Goal: Task Accomplishment & Management: Complete application form

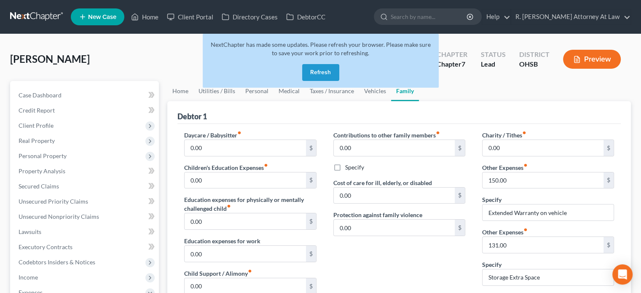
click at [317, 72] on button "Refresh" at bounding box center [320, 72] width 37 height 17
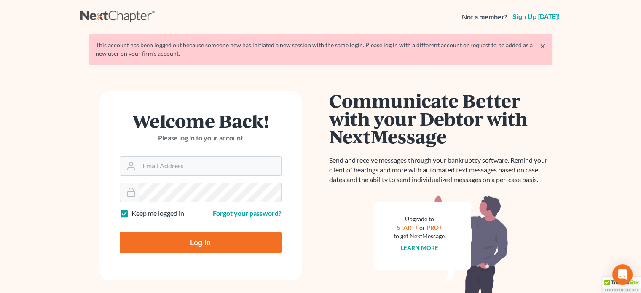
type input "[EMAIL_ADDRESS][DOMAIN_NAME]"
click at [197, 242] on input "Log In" at bounding box center [201, 242] width 162 height 21
type input "Thinking..."
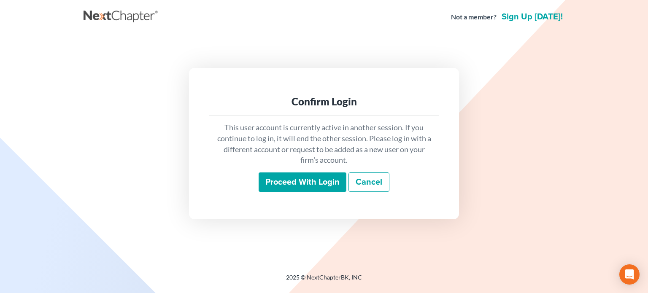
click at [286, 181] on input "Proceed with login" at bounding box center [303, 181] width 88 height 19
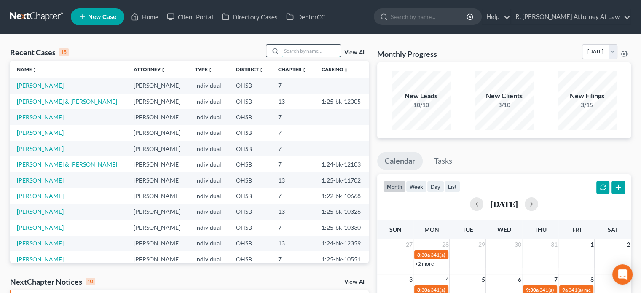
click at [282, 50] on input "search" at bounding box center [311, 51] width 59 height 12
type input "[US_STATE]"
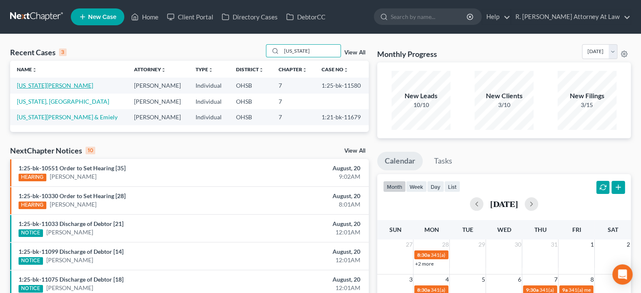
click at [33, 86] on link "[US_STATE][PERSON_NAME]" at bounding box center [55, 85] width 76 height 7
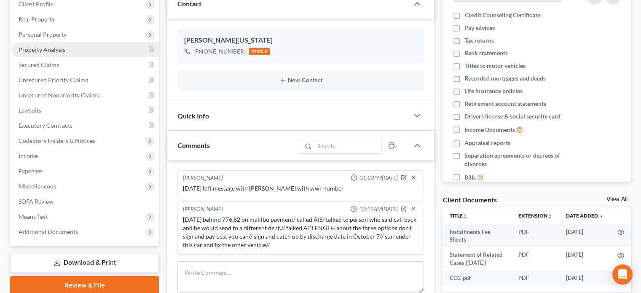
scroll to position [127, 0]
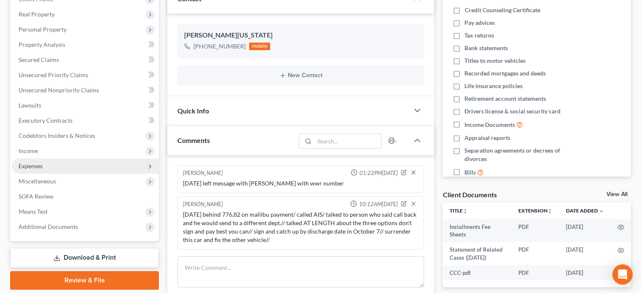
click at [47, 170] on span "Expenses" at bounding box center [85, 166] width 147 height 15
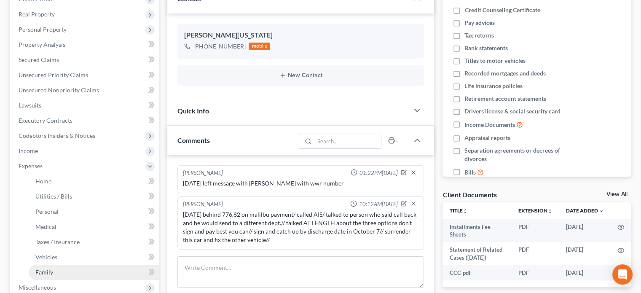
click at [57, 270] on link "Family" at bounding box center [94, 272] width 130 height 15
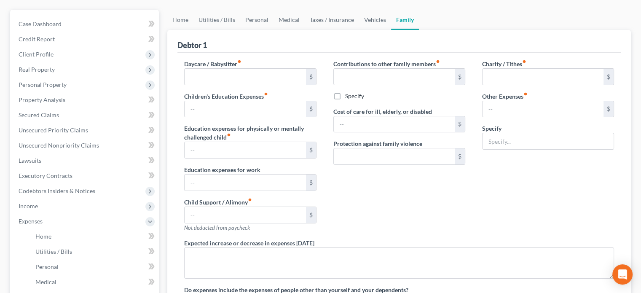
type input "1,212.00"
type input "0.00"
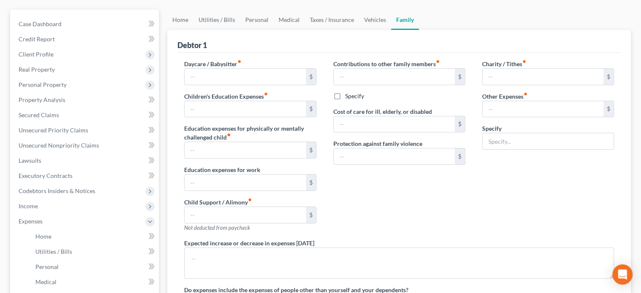
type input "0.00"
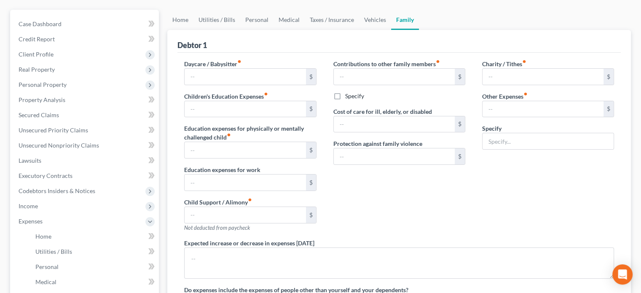
type textarea "Daycare paid to Kindercare at $ 280 per week"
radio input "true"
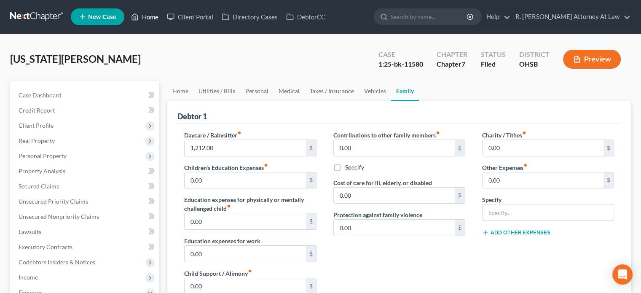
click at [155, 15] on link "Home" at bounding box center [145, 16] width 36 height 15
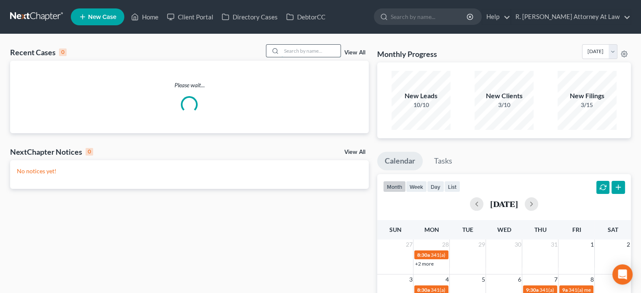
click at [302, 49] on input "search" at bounding box center [311, 51] width 59 height 12
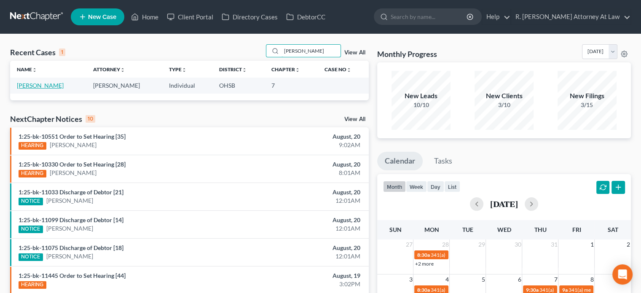
type input "[PERSON_NAME]"
click at [43, 84] on link "[PERSON_NAME]" at bounding box center [40, 85] width 47 height 7
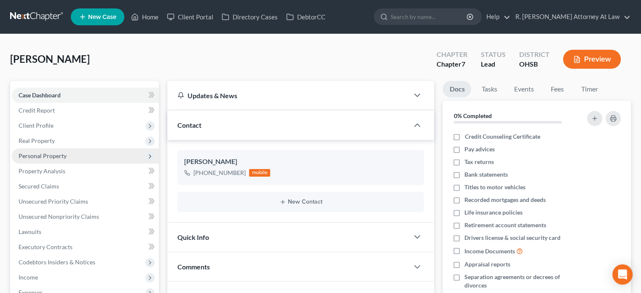
click at [30, 156] on span "Personal Property" at bounding box center [43, 155] width 48 height 7
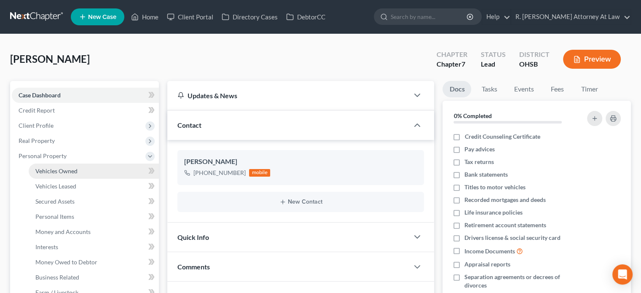
click at [44, 166] on link "Vehicles Owned" at bounding box center [94, 171] width 130 height 15
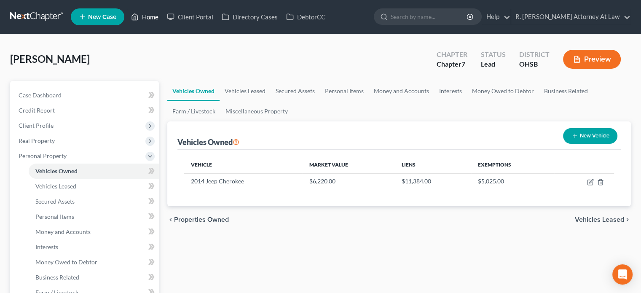
click at [150, 15] on link "Home" at bounding box center [145, 16] width 36 height 15
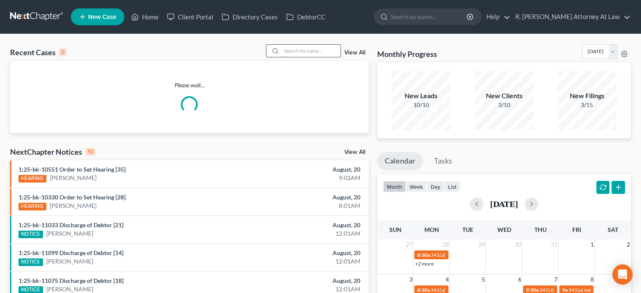
click at [284, 50] on input "search" at bounding box center [311, 51] width 59 height 12
